Goal: Complete application form: Complete application form

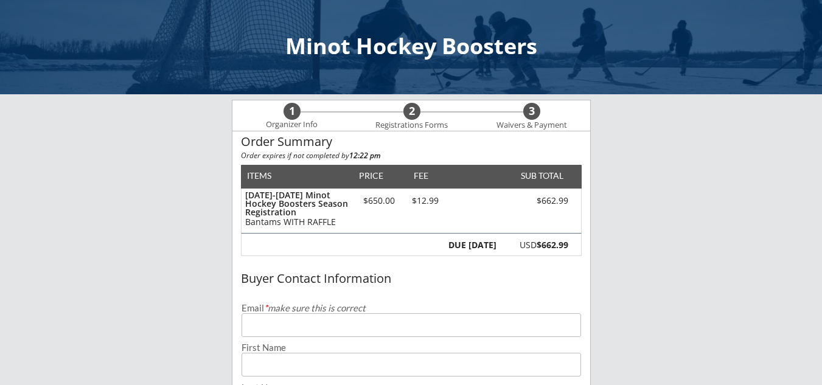
scroll to position [61, 0]
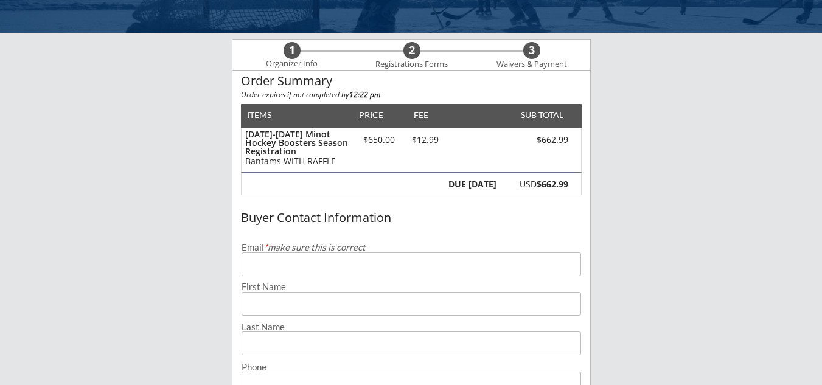
drag, startPoint x: 306, startPoint y: 269, endPoint x: 584, endPoint y: 294, distance: 279.7
click at [306, 269] on input "email" at bounding box center [410, 264] width 339 height 24
type input "[EMAIL_ADDRESS][DOMAIN_NAME]"
type input "[PERSON_NAME]"
type input "Badger"
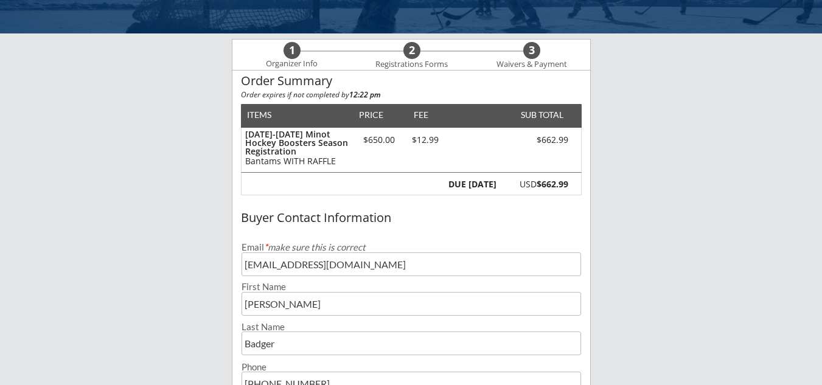
type input "[PHONE_NUMBER]"
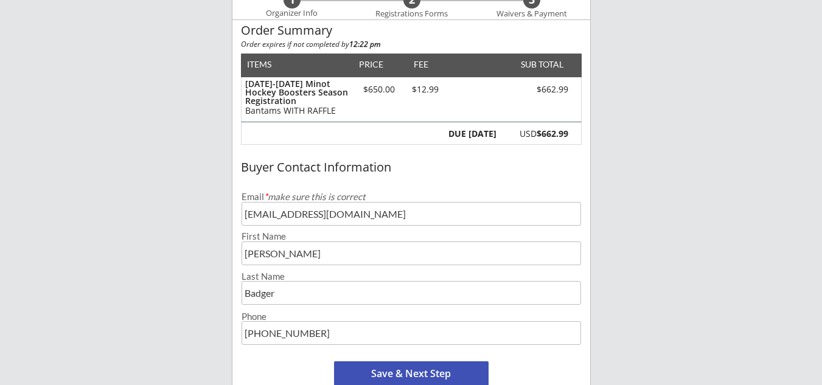
scroll to position [132, 0]
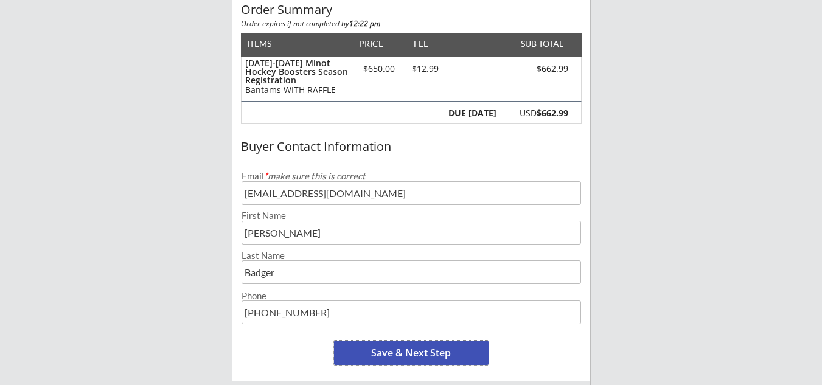
click at [411, 350] on button "Save & Next Step" at bounding box center [411, 353] width 154 height 24
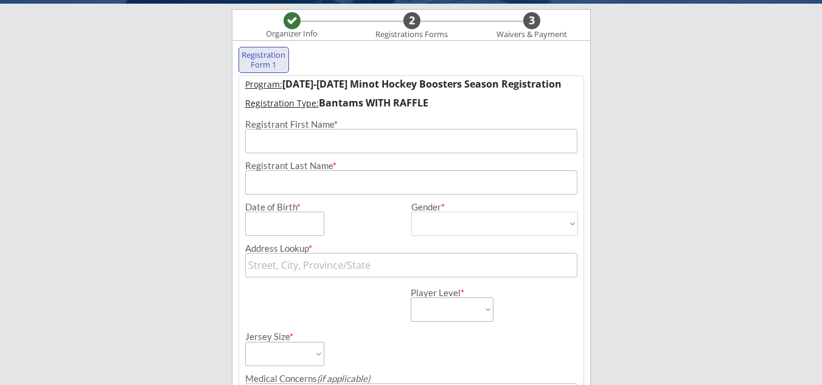
scroll to position [88, 0]
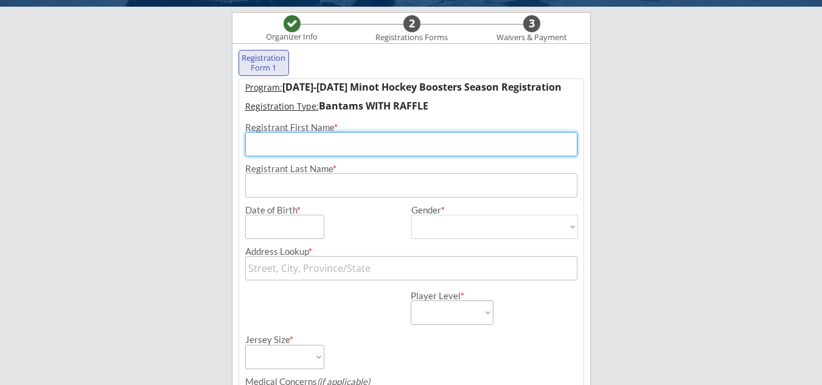
click at [316, 145] on input "input" at bounding box center [411, 144] width 332 height 24
type input "[PERSON_NAME]"
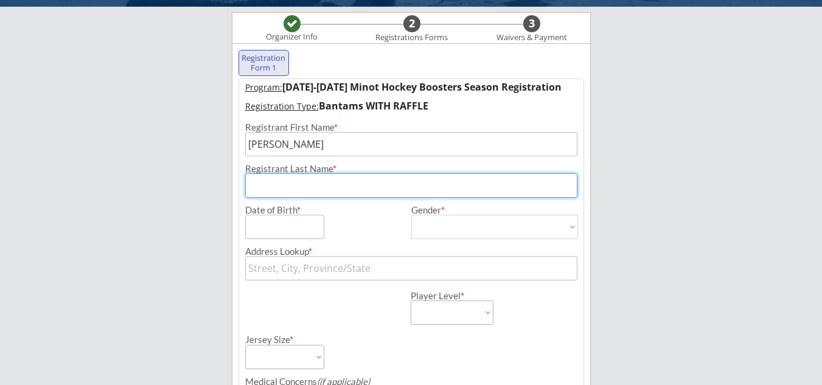
click at [308, 180] on input "input" at bounding box center [411, 185] width 332 height 24
type input "Badger"
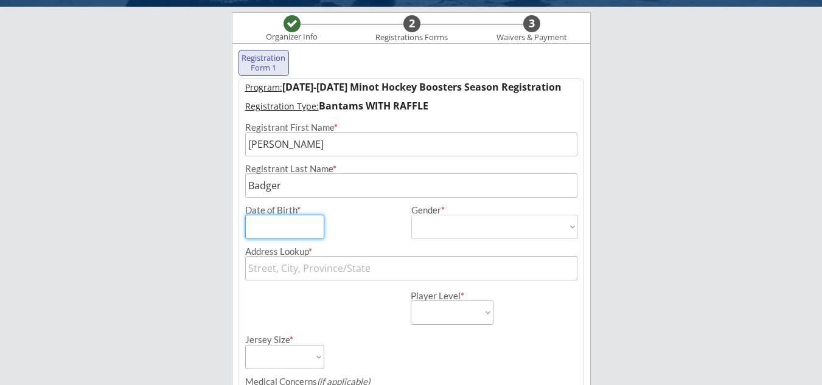
click at [275, 227] on input "input" at bounding box center [284, 227] width 79 height 24
type input "[DATE]"
click at [442, 225] on select "[DEMOGRAPHIC_DATA] [DEMOGRAPHIC_DATA]" at bounding box center [494, 227] width 167 height 24
select select ""[DEMOGRAPHIC_DATA]""
click at [411, 215] on select "[DEMOGRAPHIC_DATA] [DEMOGRAPHIC_DATA]" at bounding box center [494, 227] width 167 height 24
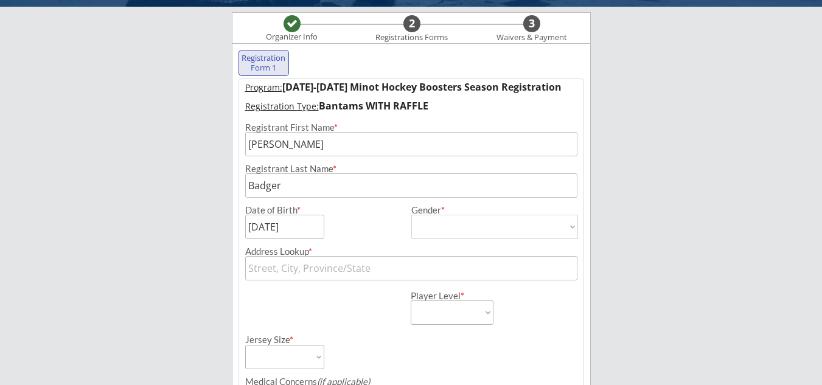
type input "[DEMOGRAPHIC_DATA]"
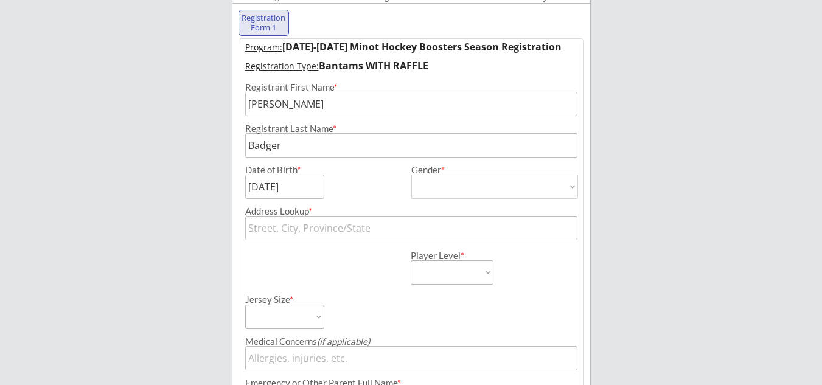
scroll to position [148, 0]
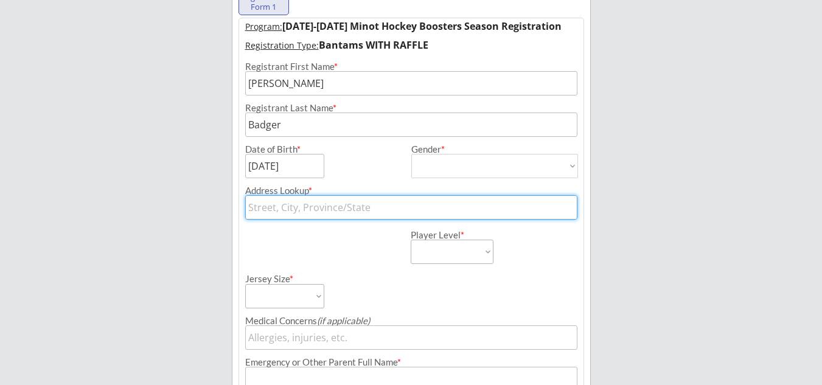
click at [288, 210] on input "text" at bounding box center [411, 207] width 332 height 24
type input "PO Box 204"
click at [273, 259] on div "Player Level * Learn to Play Boys Learn to Play Girls Maroon Mites Gold/White M…" at bounding box center [411, 242] width 344 height 44
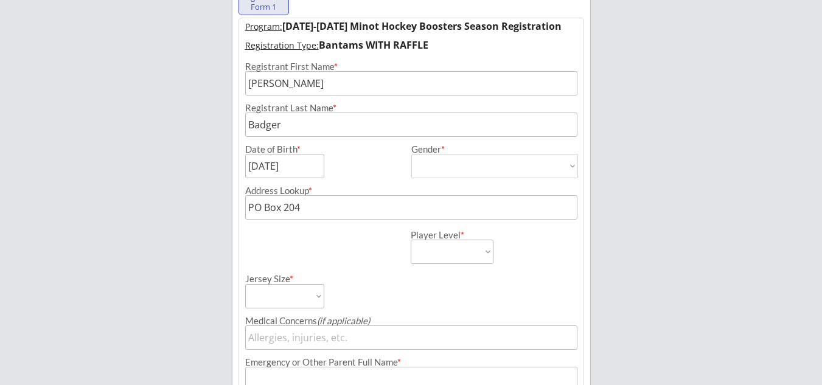
click at [461, 254] on select "Learn to Play Boys Learn to Play Girls Maroon Mites Gold/White Mites Squirts Pe…" at bounding box center [452, 252] width 83 height 24
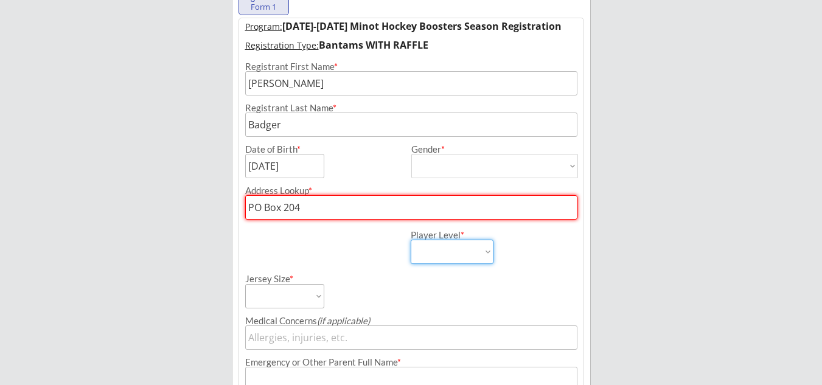
select select ""Bantams""
click at [411, 240] on select "Learn to Play Boys Learn to Play Girls Maroon Mites Gold/White Mites Squirts Pe…" at bounding box center [452, 252] width 83 height 24
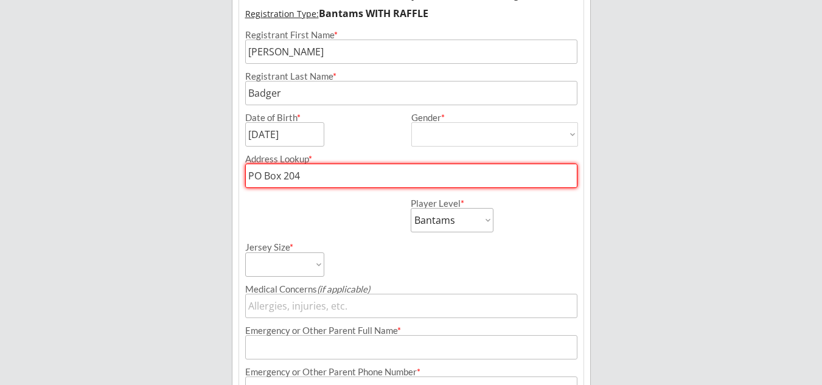
scroll to position [209, 0]
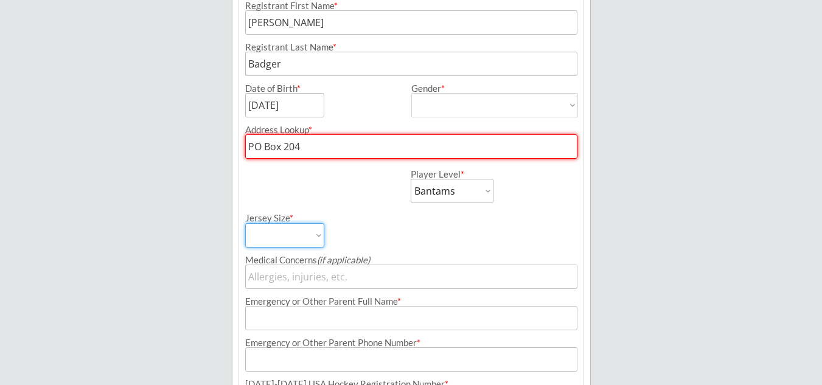
click at [319, 233] on select "Adult Small Adult Medium Adult Large Adult XL Goalie Cut" at bounding box center [284, 235] width 79 height 24
select select ""Adult Large""
click at [245, 223] on select "Adult Small Adult Medium Adult Large Adult XL Goalie Cut" at bounding box center [284, 235] width 79 height 24
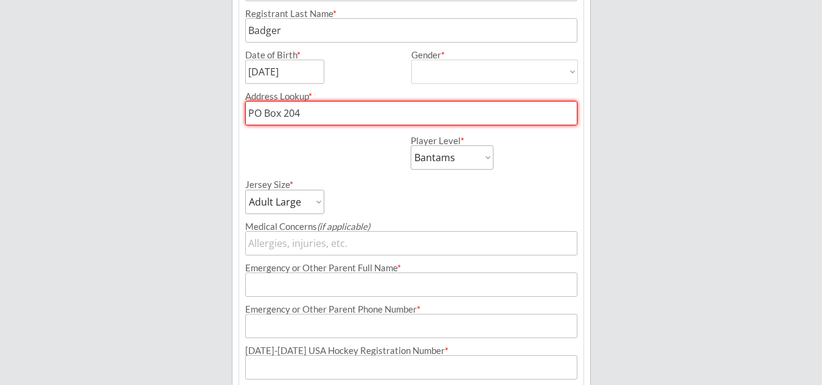
scroll to position [270, 0]
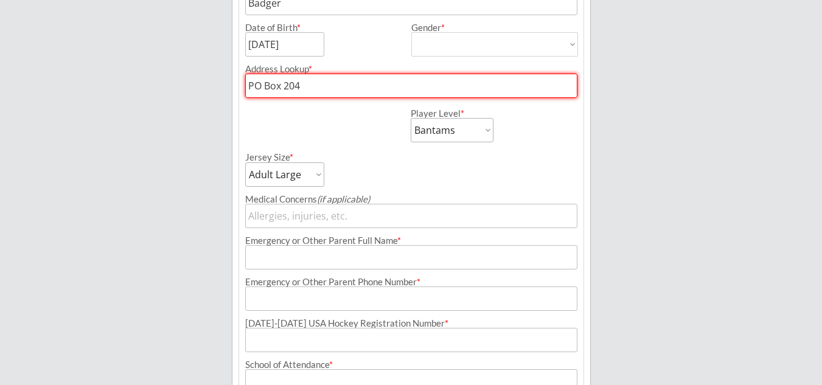
click at [357, 259] on input "input" at bounding box center [411, 257] width 332 height 24
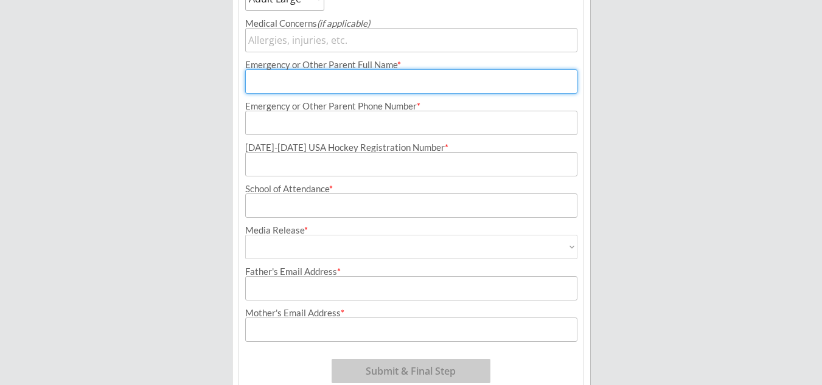
scroll to position [452, 0]
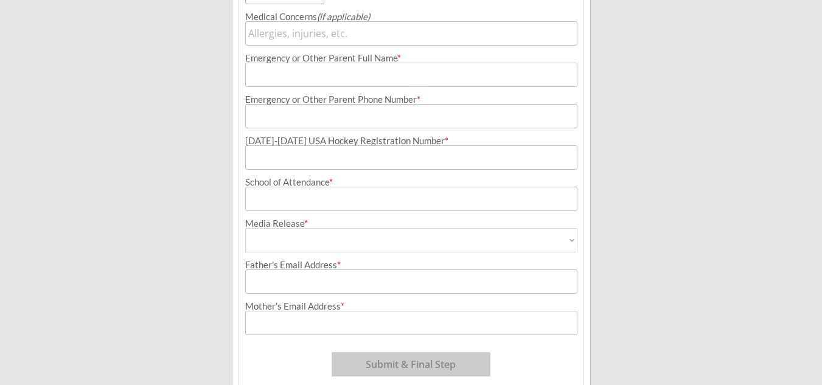
click at [329, 236] on select "Yes No" at bounding box center [411, 240] width 332 height 24
select select ""Yes""
click at [245, 228] on select "Yes No" at bounding box center [411, 240] width 332 height 24
type input "Yes"
click at [281, 204] on input "input" at bounding box center [411, 199] width 332 height 24
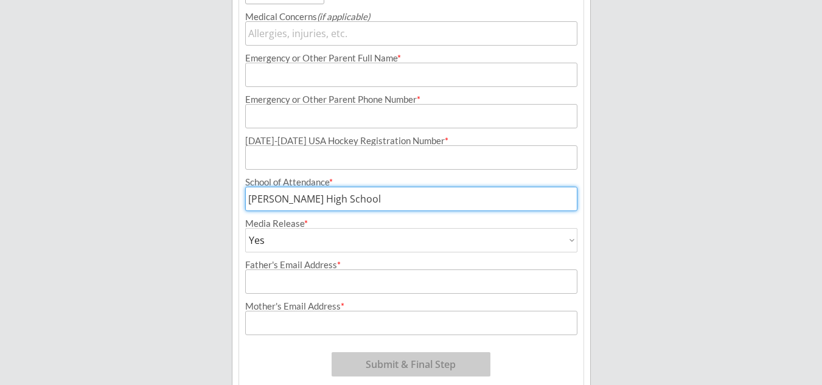
drag, startPoint x: 363, startPoint y: 197, endPoint x: 234, endPoint y: 199, distance: 128.9
click at [235, 199] on div "Registration Form 1 Program: [DATE]-[DATE] Minot Hockey Boosters Season Registr…" at bounding box center [411, 40] width 359 height 724
click at [265, 199] on input "input" at bounding box center [411, 199] width 332 height 24
drag, startPoint x: 367, startPoint y: 198, endPoint x: 290, endPoint y: 198, distance: 76.6
click at [290, 198] on input "input" at bounding box center [411, 199] width 332 height 24
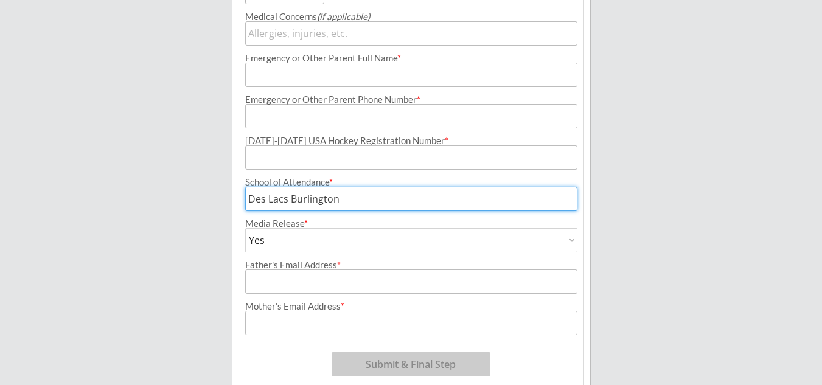
click at [289, 199] on input "input" at bounding box center [411, 199] width 332 height 24
click at [348, 199] on input "input" at bounding box center [411, 199] width 332 height 24
drag, startPoint x: 427, startPoint y: 197, endPoint x: 342, endPoint y: 198, distance: 85.2
click at [342, 198] on input "input" at bounding box center [411, 199] width 332 height 24
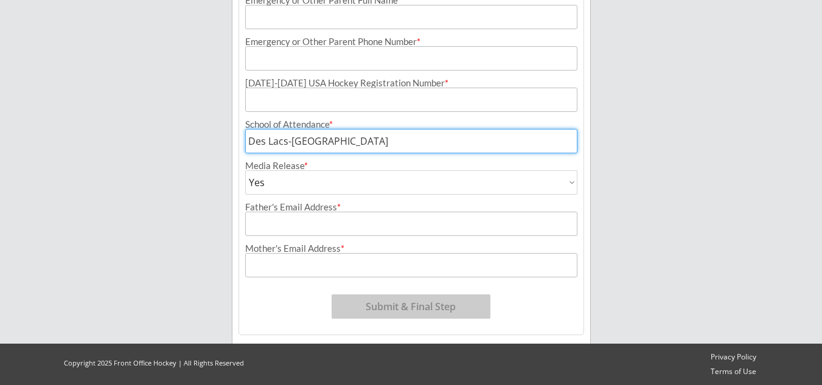
type input "Des Lacs-[GEOGRAPHIC_DATA]"
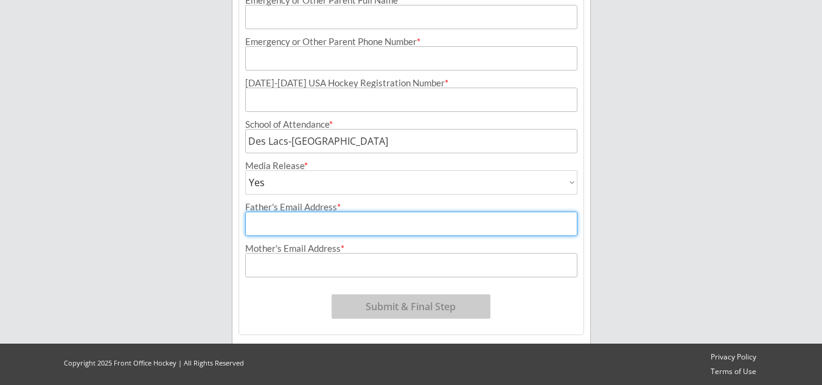
click at [291, 222] on input "input" at bounding box center [411, 224] width 332 height 24
type input "[EMAIL_ADDRESS][DOMAIN_NAME]"
drag, startPoint x: 266, startPoint y: 275, endPoint x: 282, endPoint y: 284, distance: 17.7
click at [266, 275] on input "input" at bounding box center [411, 265] width 332 height 24
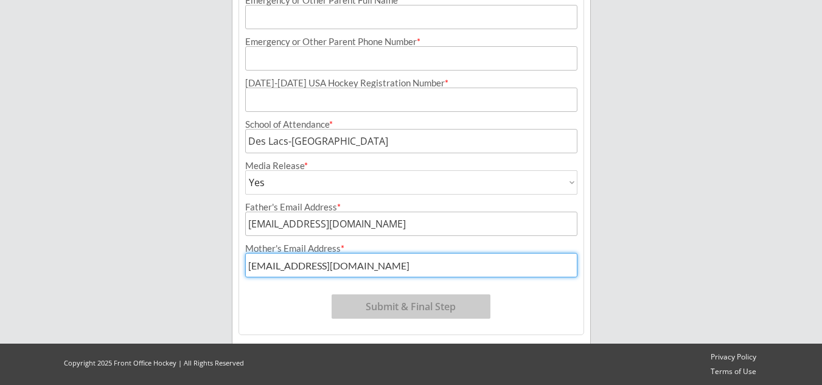
type input "[EMAIL_ADDRESS][DOMAIN_NAME]"
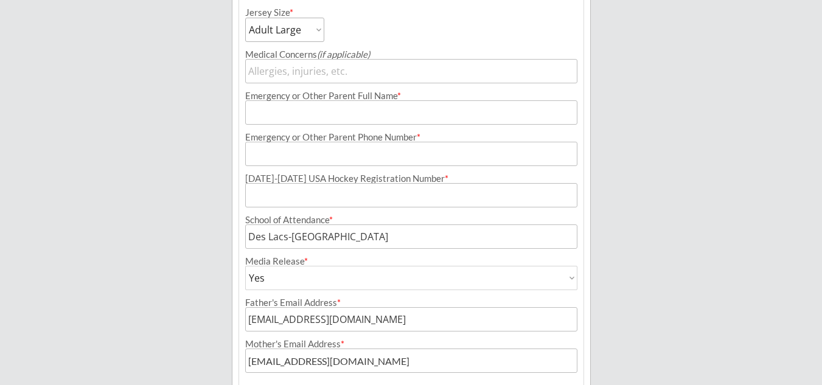
scroll to position [389, 0]
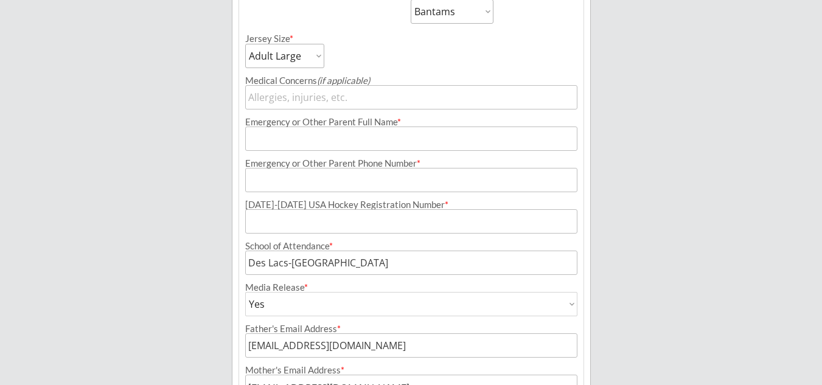
click at [296, 181] on input "input" at bounding box center [411, 180] width 332 height 24
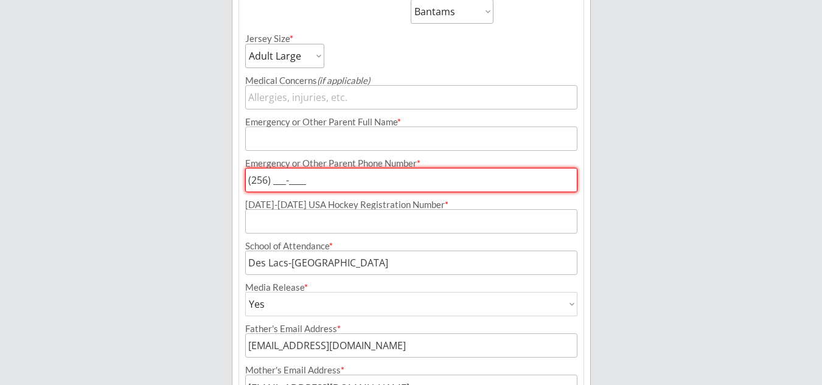
type input "(256) ___-____"
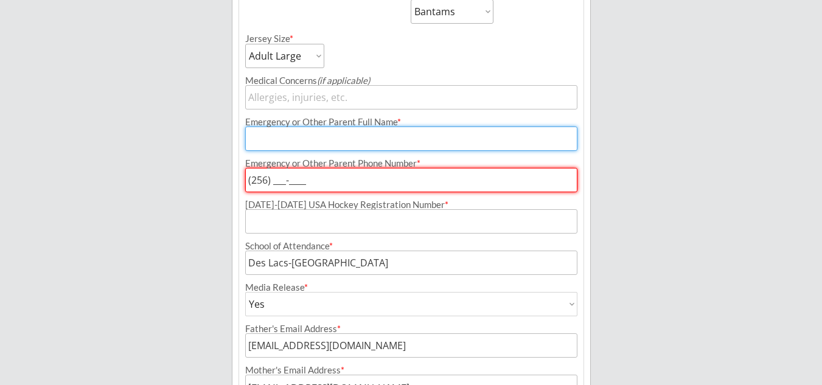
click at [289, 134] on input "input" at bounding box center [411, 138] width 332 height 24
type input "[PERSON_NAME]"
click at [277, 179] on input "input" at bounding box center [411, 180] width 332 height 24
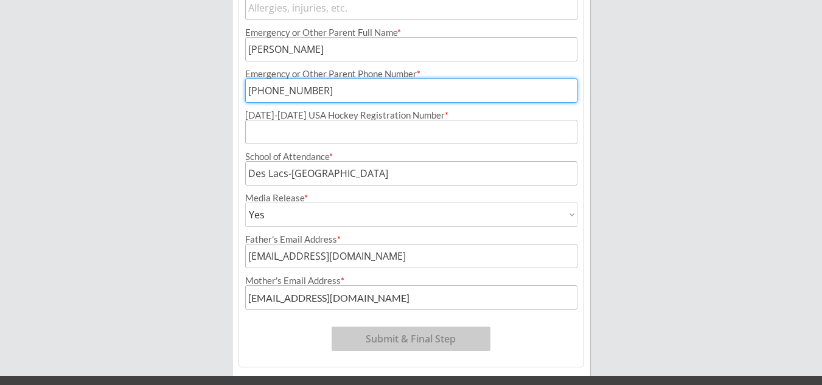
scroll to position [449, 0]
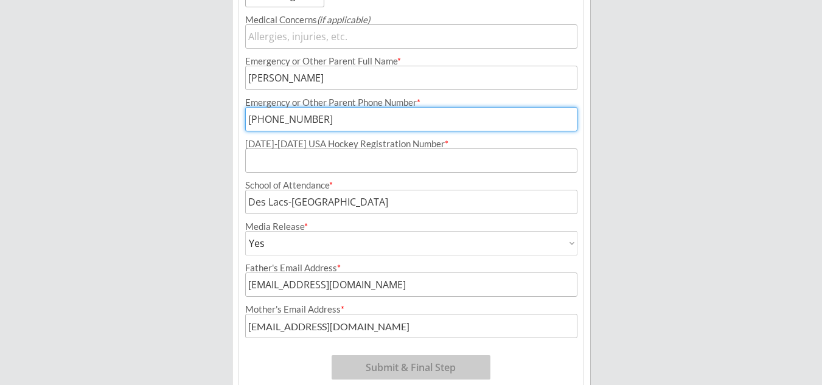
type input "[PHONE_NUMBER]"
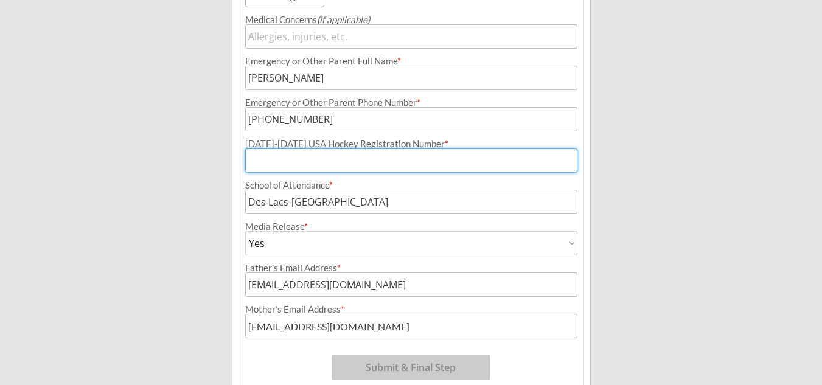
click at [313, 164] on input "input" at bounding box center [411, 160] width 332 height 24
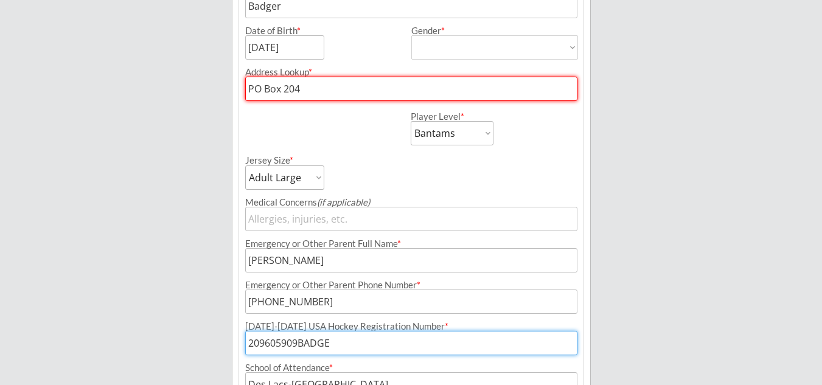
scroll to position [206, 0]
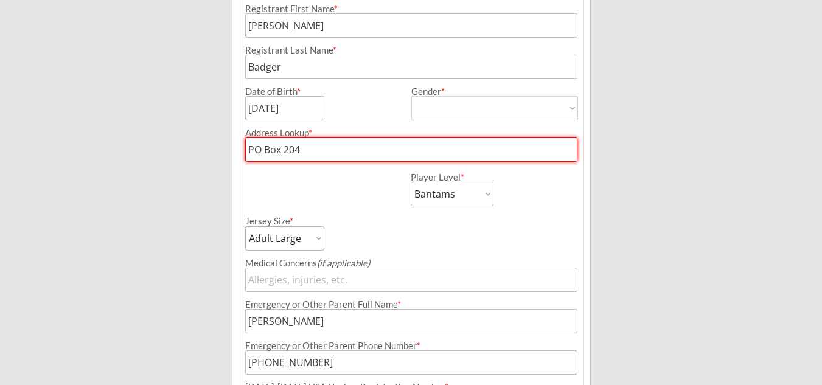
type input "209605909BADGE"
click at [348, 170] on div "Player Level * Learn to Play Boys Learn to Play Girls Maroon Mites Gold/White M…" at bounding box center [411, 184] width 344 height 44
drag, startPoint x: 339, startPoint y: 151, endPoint x: 196, endPoint y: 148, distance: 143.6
click at [196, 148] on div "Minot Hockey Boosters Organizer Info 2 Registrations Forms 3 Waivers & Payment …" at bounding box center [411, 241] width 822 height 895
type input "871"
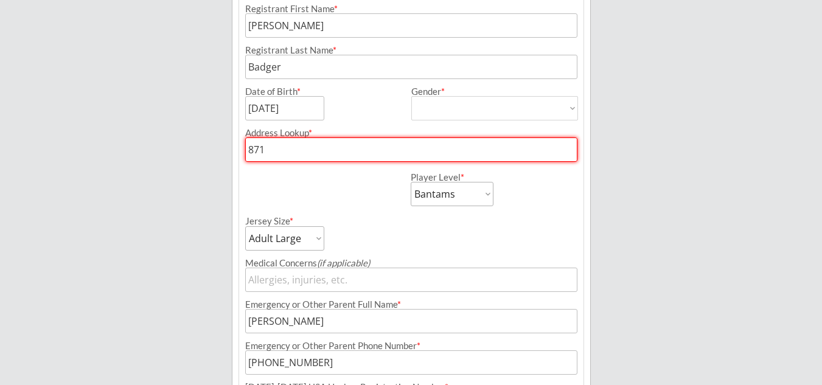
type input "[STREET_ADDRESS]"
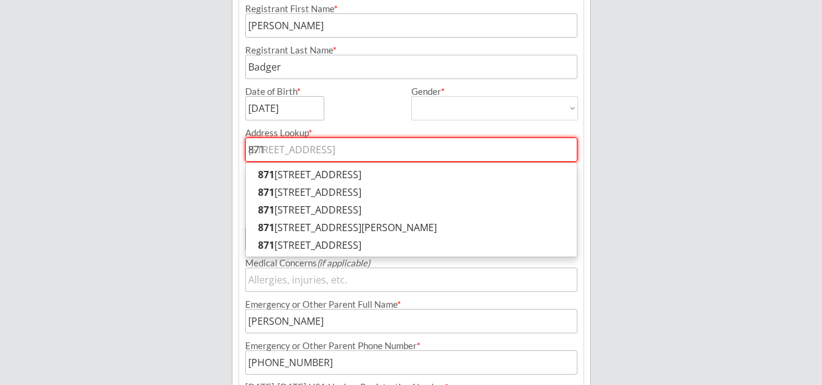
type input "8718"
type input "[STREET_ADDRESS]"
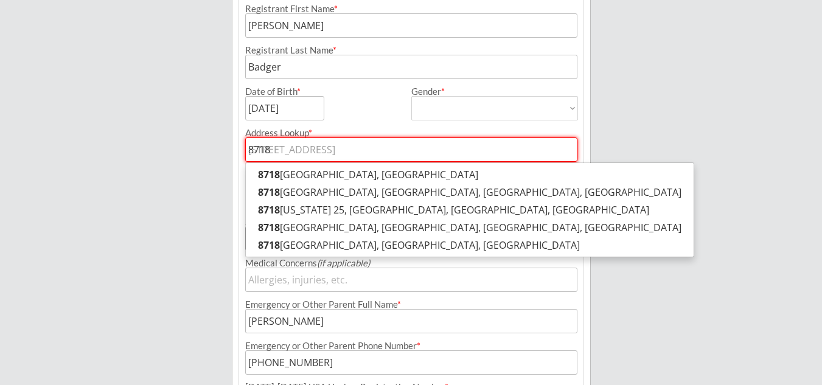
type input "8718"
type input "8718 n"
type input "[STREET_ADDRESS]"
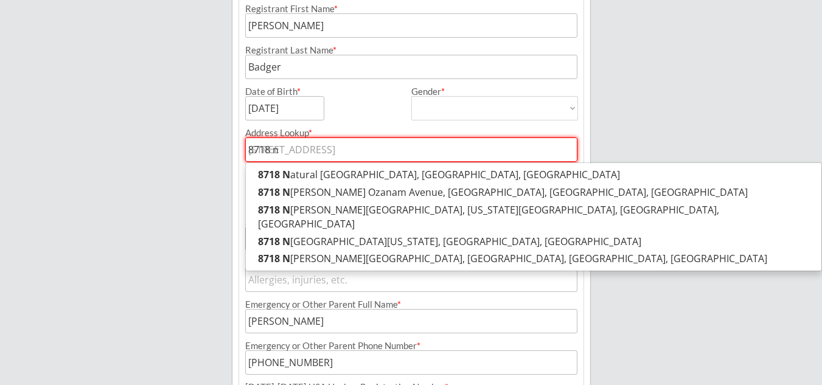
type input "8718"
type input "[STREET_ADDRESS]"
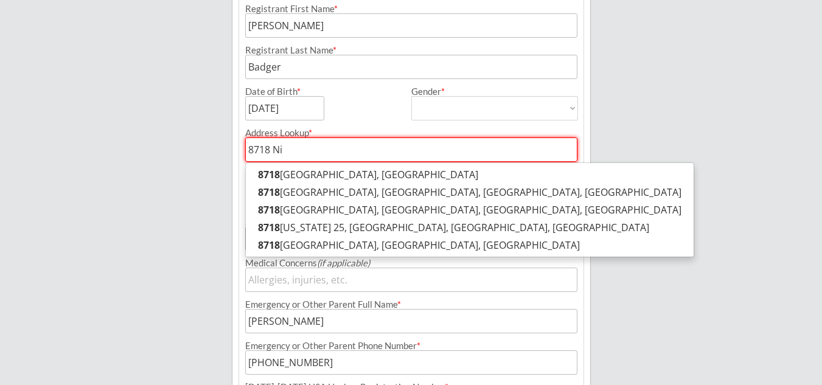
type input "8718 Nir"
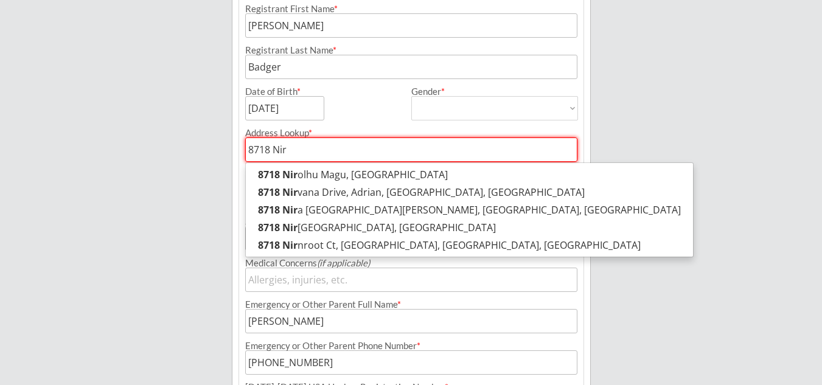
type input "8718 Nirolhu Magu, [GEOGRAPHIC_DATA]"
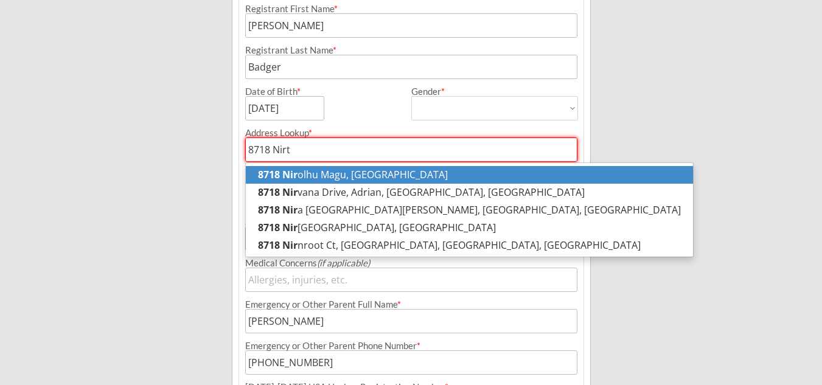
type input "8718 Nir"
type input "8718 Nirolhu Magu, [GEOGRAPHIC_DATA]"
type input "8718 Ni"
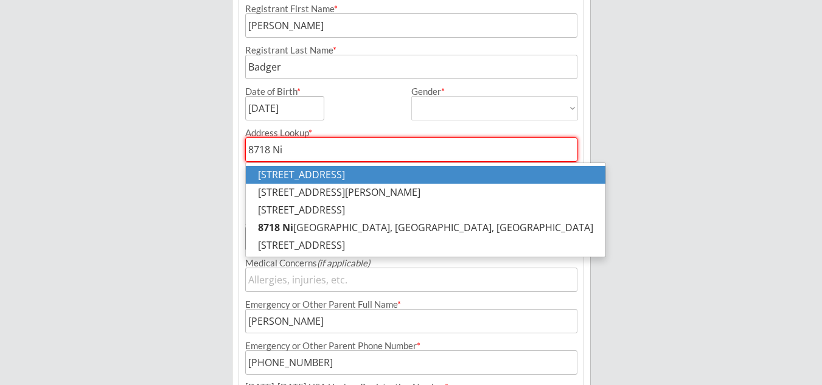
type input "8718 N"
type input "[STREET_ADDRESS]"
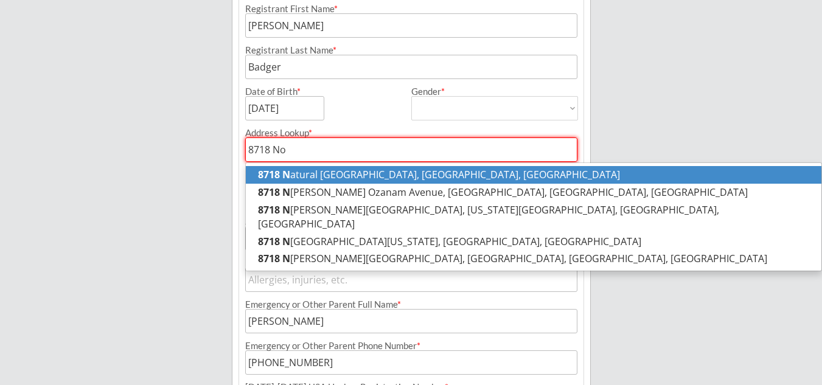
type input "8718 Nor"
type input "[STREET_ADDRESS]"
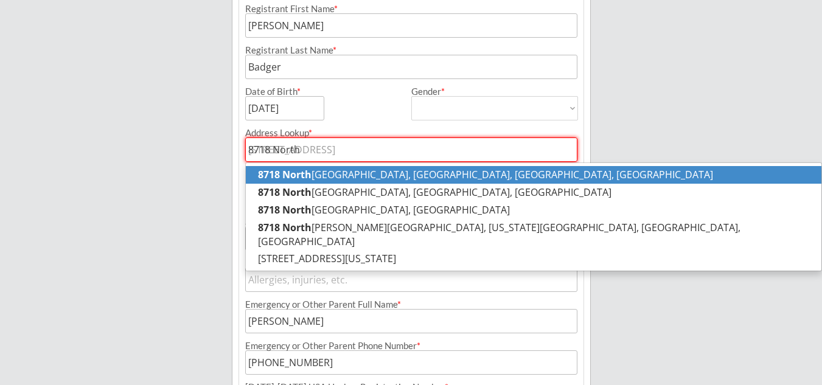
type input "8718 North O"
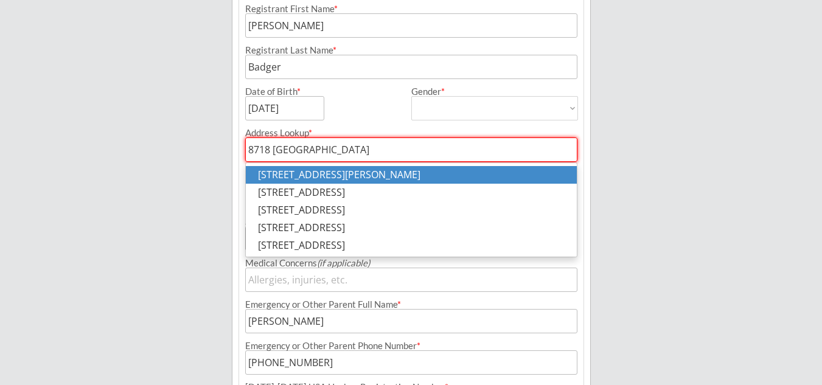
type input "8718 [GEOGRAPHIC_DATA]"
type input "[STREET_ADDRESS]"
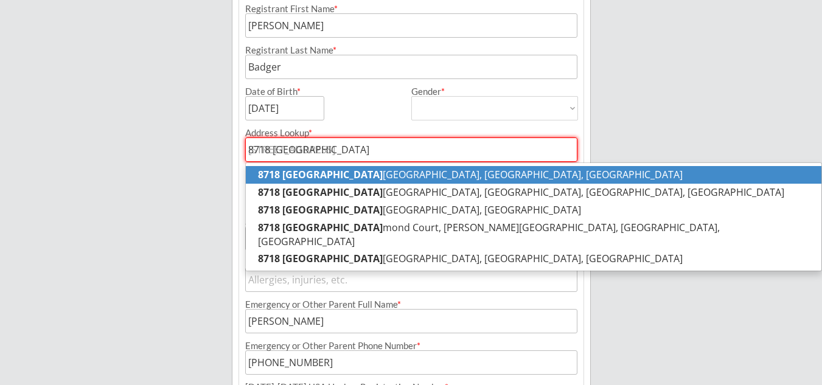
type input "8718 North O"
type input "[STREET_ADDRESS]"
type input "8718 North"
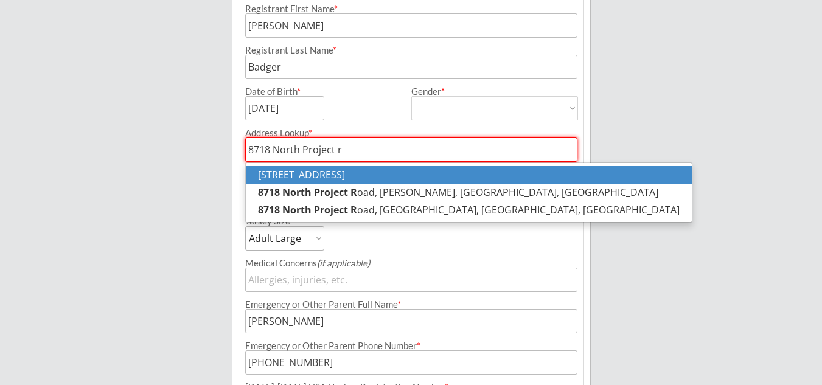
drag, startPoint x: 413, startPoint y: 175, endPoint x: 387, endPoint y: 172, distance: 26.3
click at [411, 176] on p "[STREET_ADDRESS]" at bounding box center [469, 175] width 446 height 18
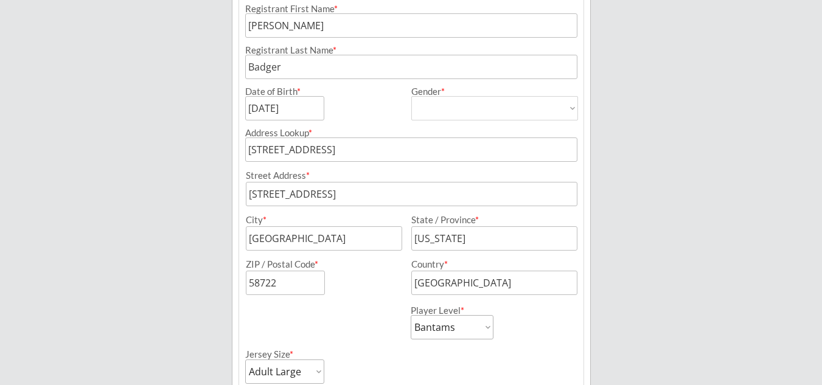
click at [333, 151] on input "[STREET_ADDRESS]" at bounding box center [411, 149] width 332 height 24
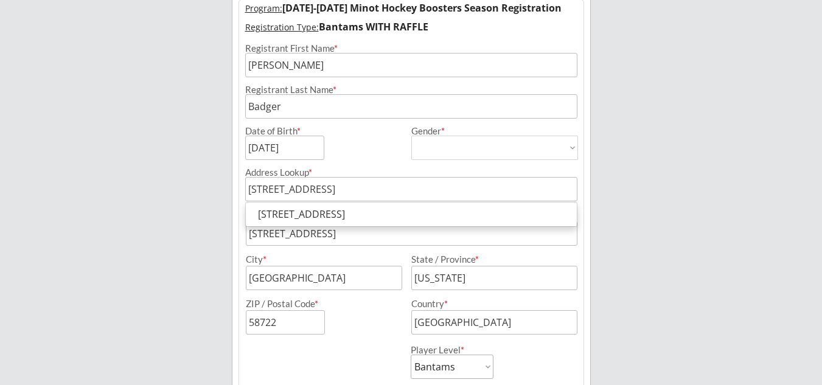
scroll to position [145, 0]
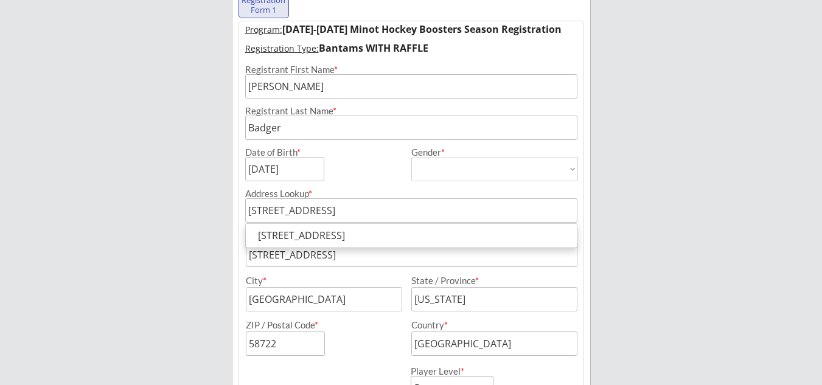
click at [331, 209] on input "[STREET_ADDRESS]" at bounding box center [411, 210] width 332 height 24
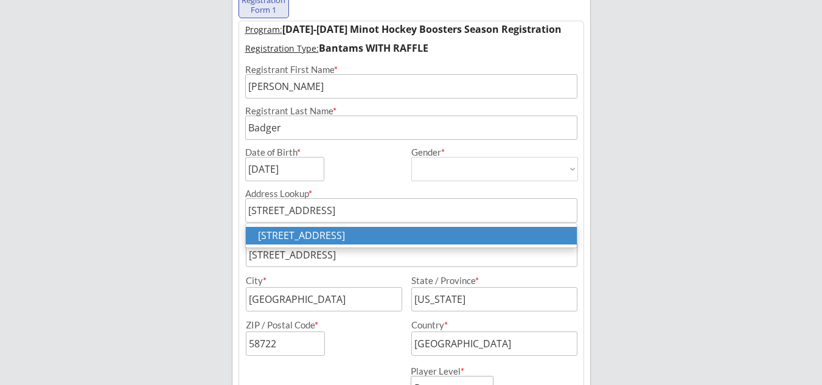
click at [527, 240] on p "[STREET_ADDRESS]" at bounding box center [411, 236] width 331 height 18
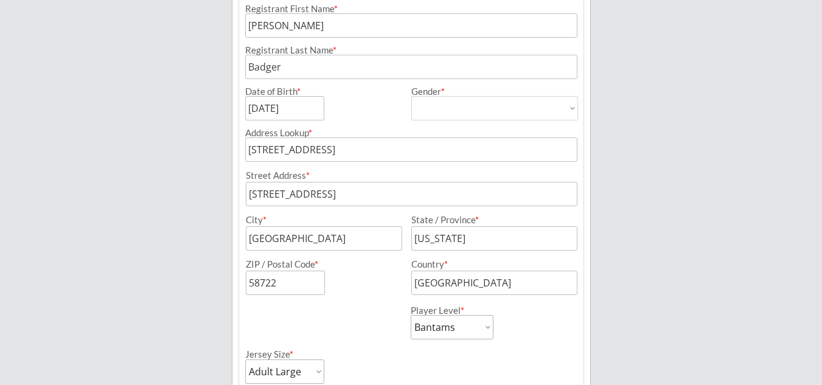
scroll to position [267, 0]
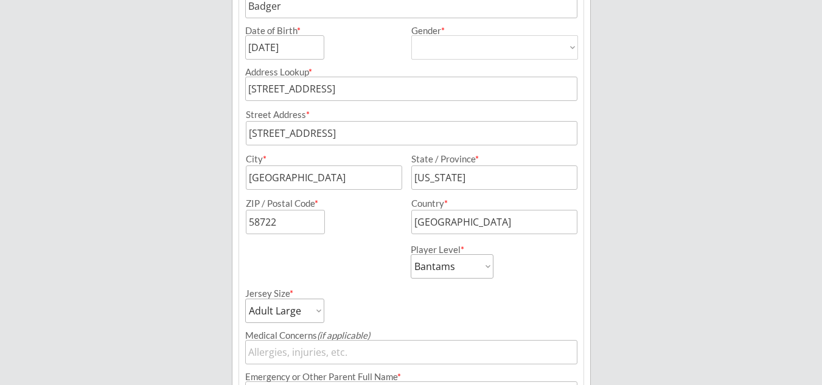
type input "[STREET_ADDRESS]"
click at [422, 120] on div "Street Address * City * State / Province * ZIP / Postal Code * Country *" at bounding box center [412, 167] width 344 height 133
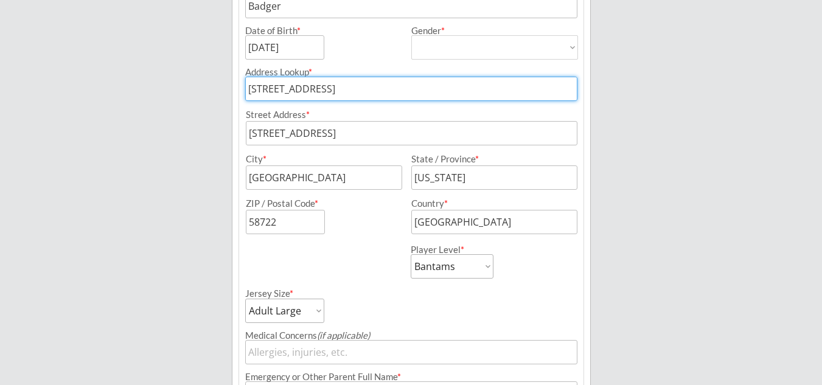
click at [485, 91] on input "[STREET_ADDRESS]" at bounding box center [411, 89] width 332 height 24
click at [390, 139] on input "input" at bounding box center [411, 133] width 331 height 24
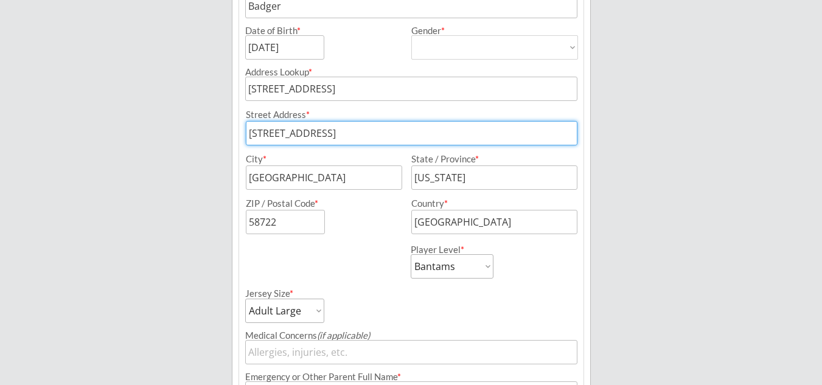
scroll to position [328, 0]
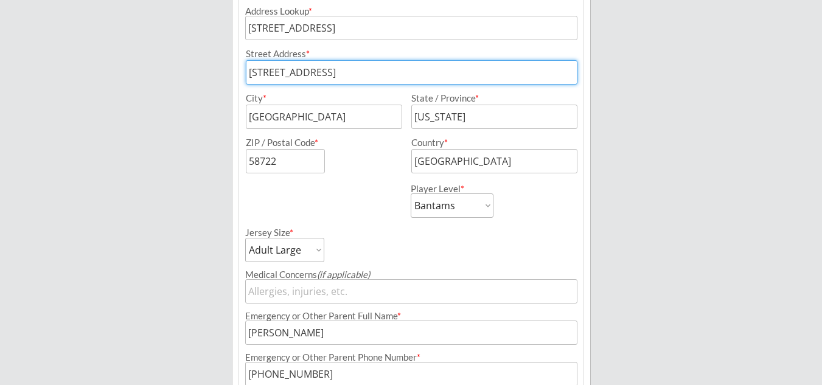
click at [369, 74] on input "input" at bounding box center [411, 72] width 331 height 24
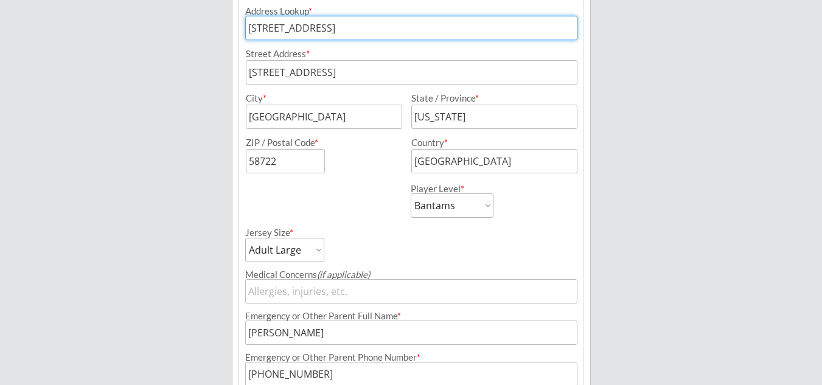
drag, startPoint x: 461, startPoint y: 27, endPoint x: 162, endPoint y: 84, distance: 304.6
click at [173, 81] on div "Minot Hockey Boosters Organizer Info 2 Registrations Forms 3 Waivers & Payment …" at bounding box center [411, 186] width 822 height 1028
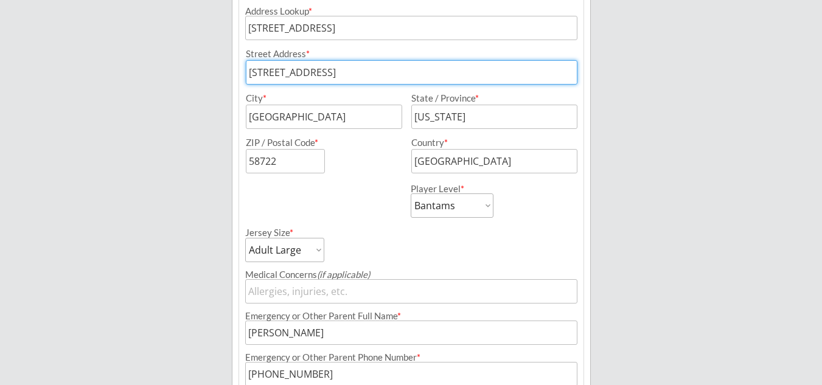
drag, startPoint x: 375, startPoint y: 71, endPoint x: 150, endPoint y: 78, distance: 224.5
click at [150, 78] on div "Minot Hockey Boosters Organizer Info 2 Registrations Forms 3 Waivers & Payment …" at bounding box center [411, 186] width 822 height 1028
paste input "[STREET_ADDRESS]"
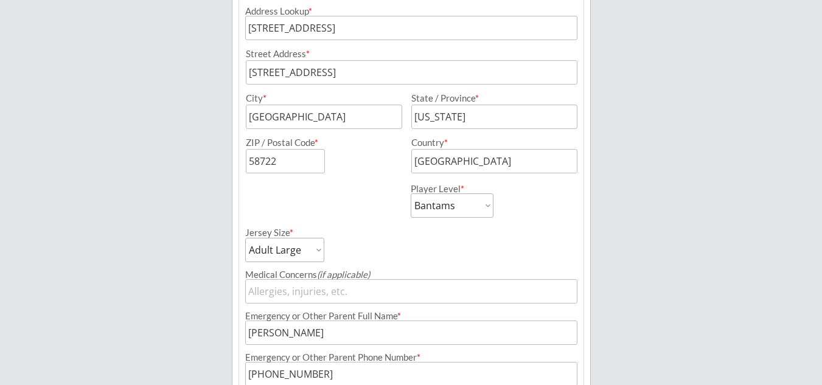
click at [353, 192] on div "Player Level * Learn to Play Boys Learn to Play Girls Maroon Mites Gold/White M…" at bounding box center [411, 195] width 344 height 44
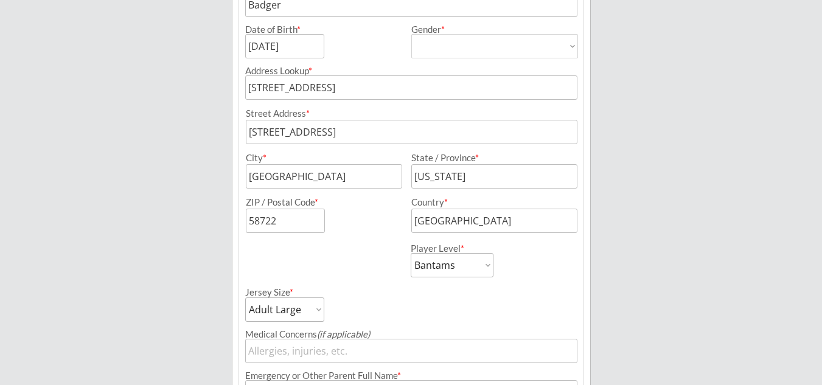
scroll to position [267, 0]
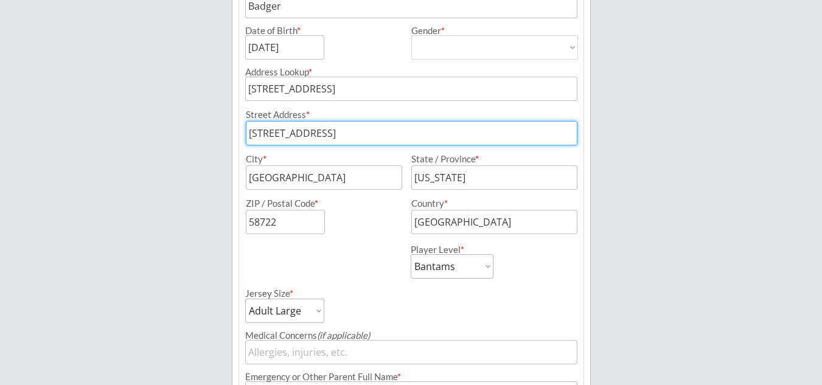
drag, startPoint x: 465, startPoint y: 126, endPoint x: 352, endPoint y: 131, distance: 113.8
click at [352, 131] on input "input" at bounding box center [411, 133] width 331 height 24
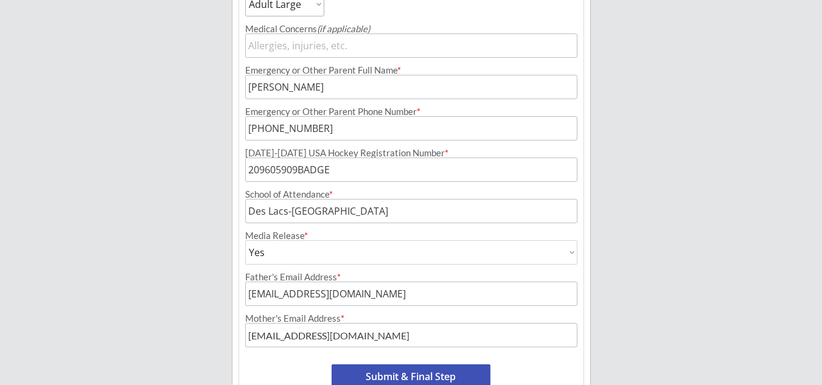
scroll to position [461, 0]
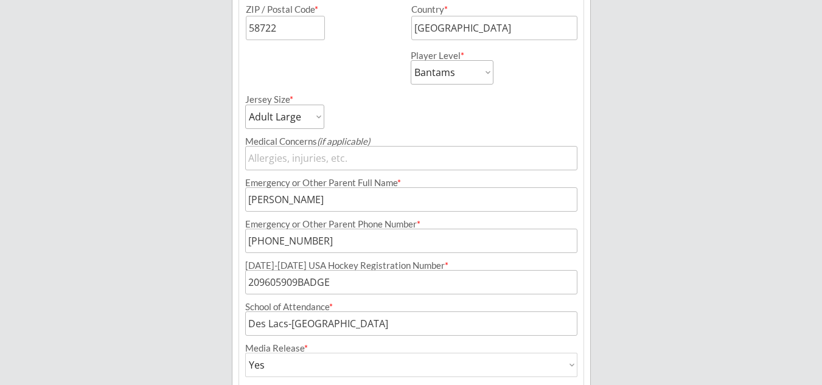
type input "[STREET_ADDRESS]"
click at [319, 116] on select "Adult Small Adult Medium Adult Large Adult XL Goalie Cut" at bounding box center [284, 117] width 79 height 24
select select ""Adult XL""
click at [245, 105] on select "Adult Small Adult Medium Adult Large Adult XL Goalie Cut" at bounding box center [284, 117] width 79 height 24
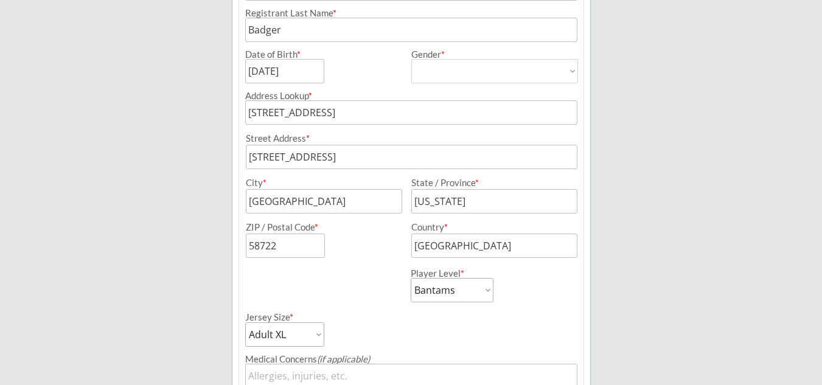
scroll to position [0, 0]
